Goal: Task Accomplishment & Management: Use online tool/utility

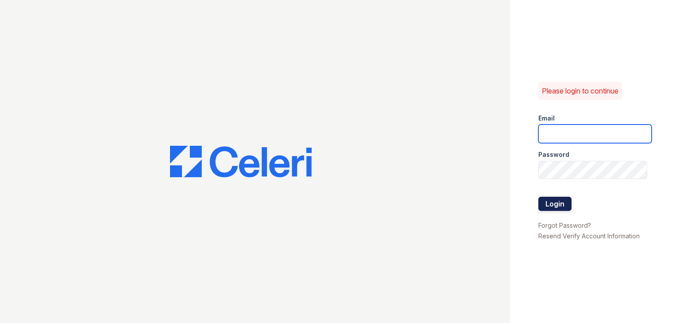
type input "[EMAIL_ADDRESS][DOMAIN_NAME]"
click at [556, 197] on button "Login" at bounding box center [555, 204] width 33 height 14
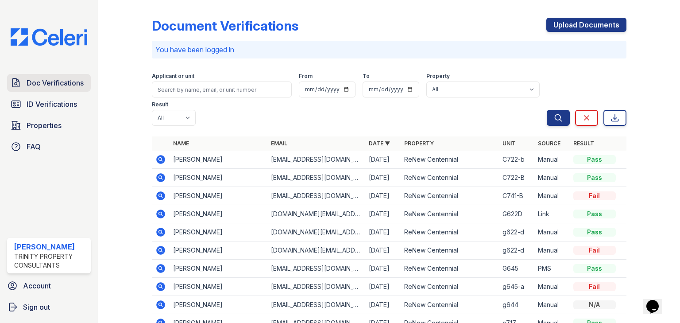
click at [35, 84] on span "Doc Verifications" at bounding box center [55, 83] width 57 height 11
